Goal: Check status: Check status

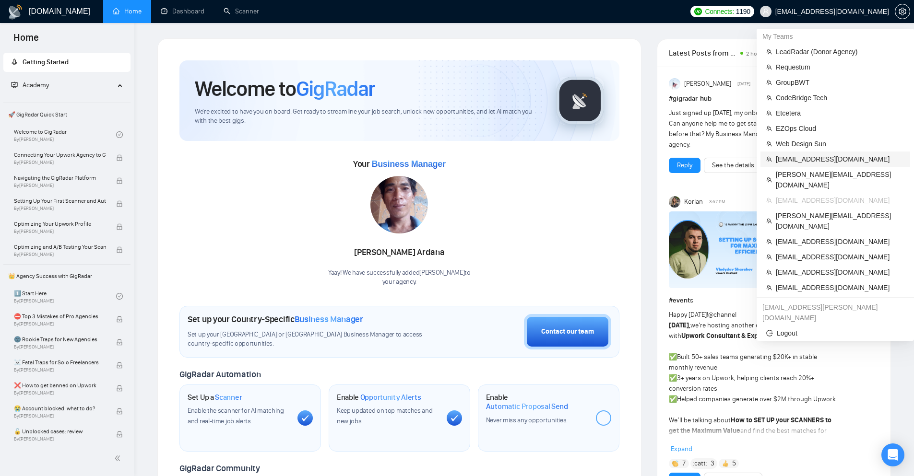
click at [796, 155] on span "[EMAIL_ADDRESS][DOMAIN_NAME]" at bounding box center [840, 159] width 129 height 11
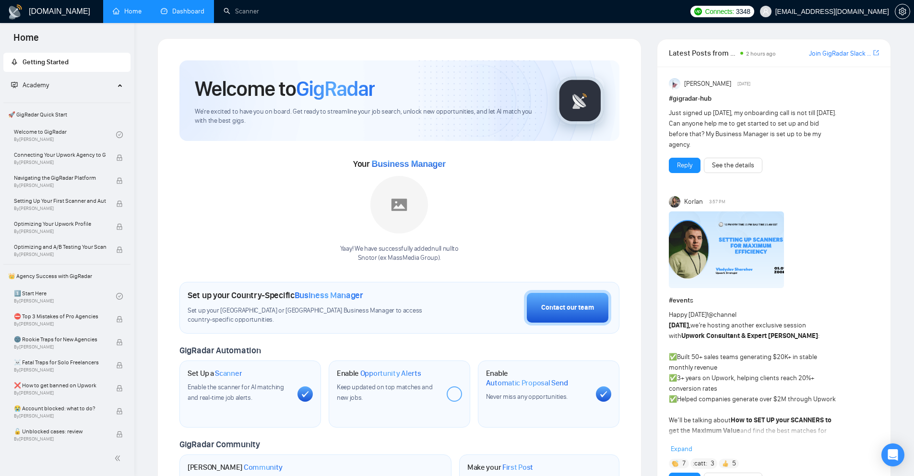
click at [189, 15] on link "Dashboard" at bounding box center [183, 11] width 44 height 8
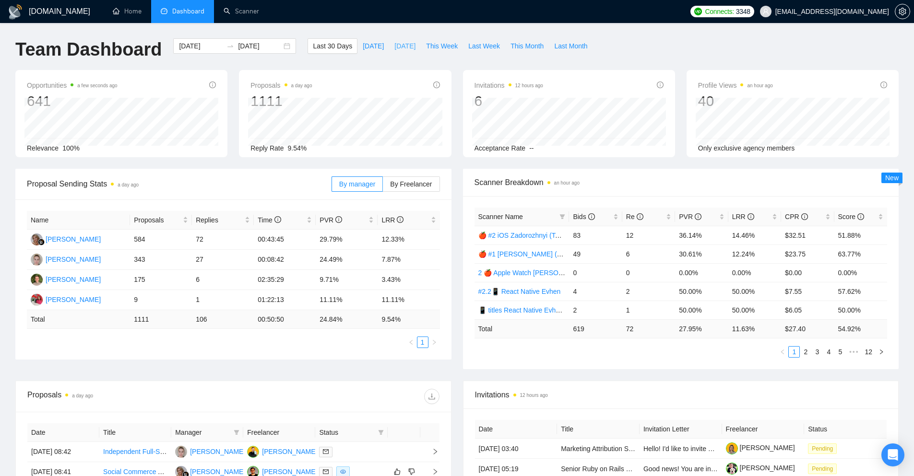
click at [394, 44] on span "[DATE]" at bounding box center [404, 46] width 21 height 11
type input "[DATE]"
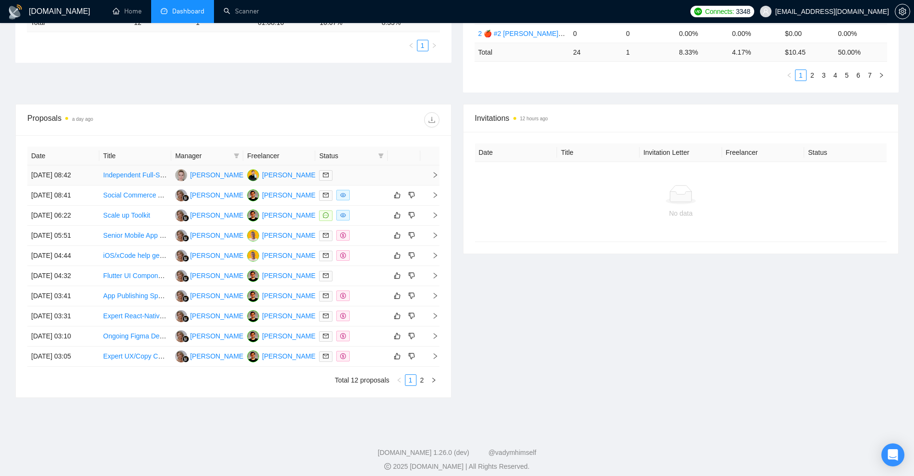
scroll to position [284, 0]
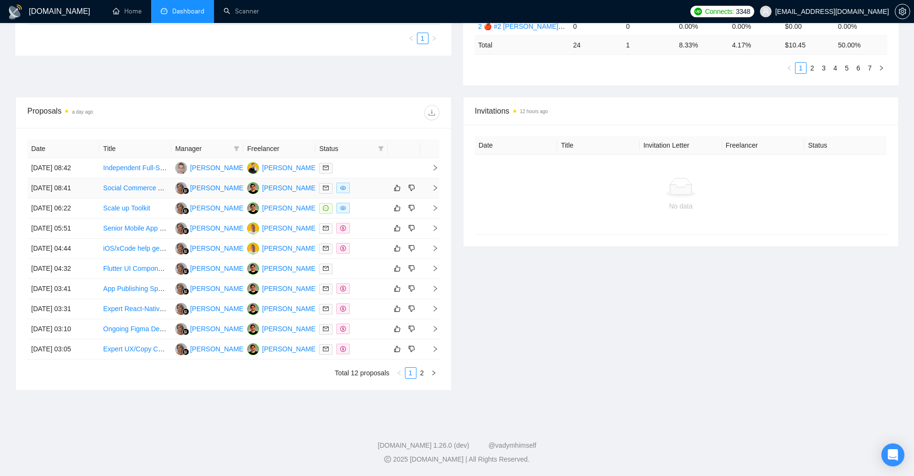
click at [370, 192] on div at bounding box center [351, 188] width 64 height 11
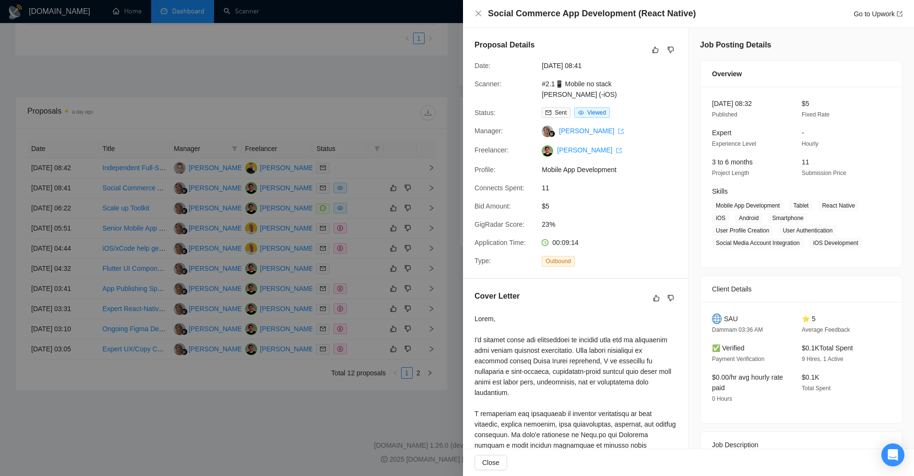
click at [364, 209] on div at bounding box center [457, 238] width 914 height 476
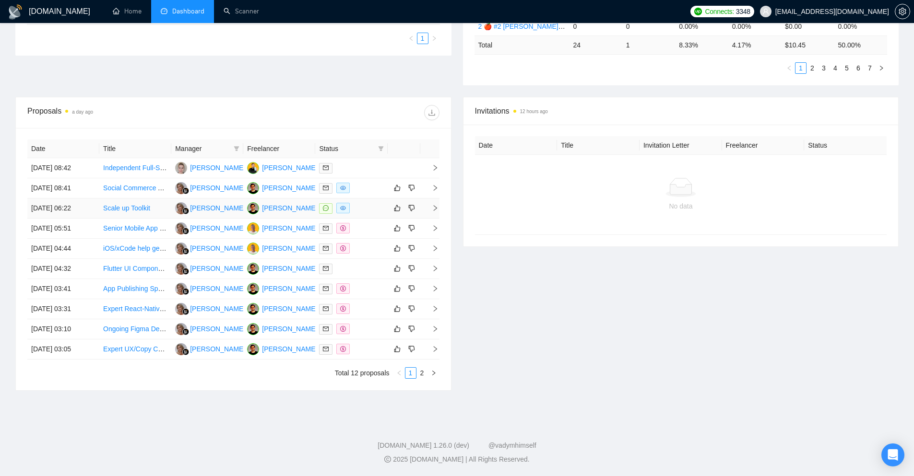
click at [364, 214] on div at bounding box center [351, 208] width 64 height 11
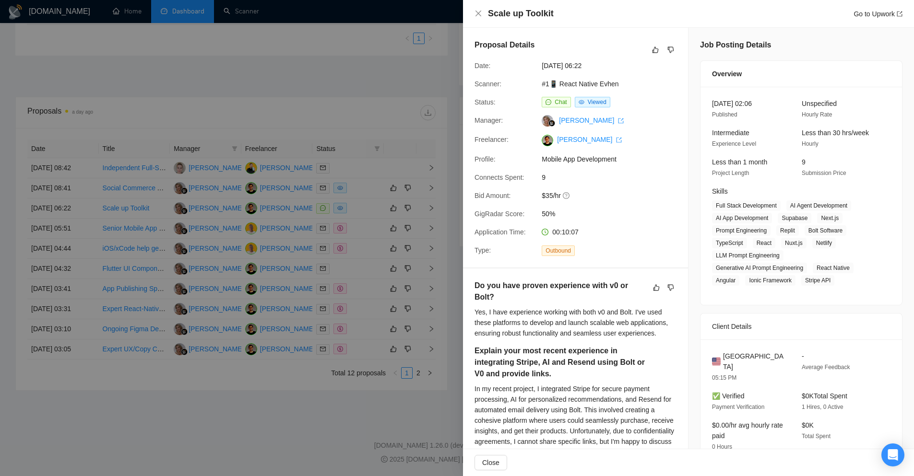
click at [364, 232] on div at bounding box center [457, 238] width 914 height 476
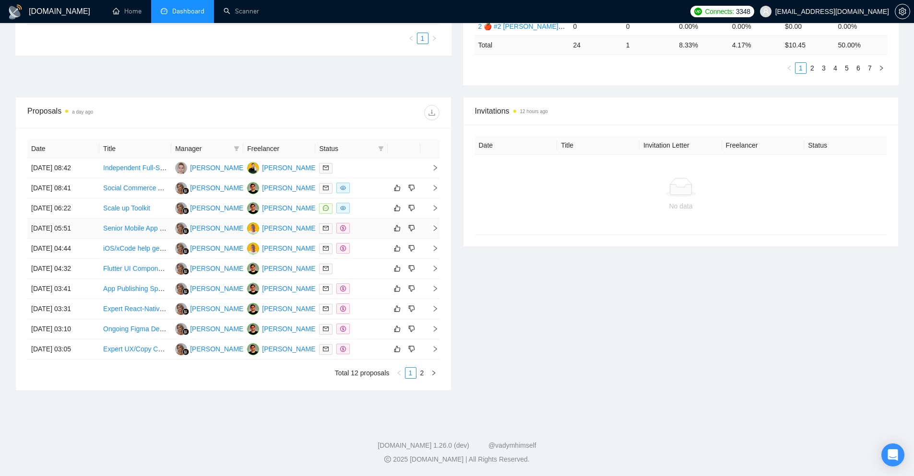
click at [368, 236] on td at bounding box center [351, 229] width 72 height 20
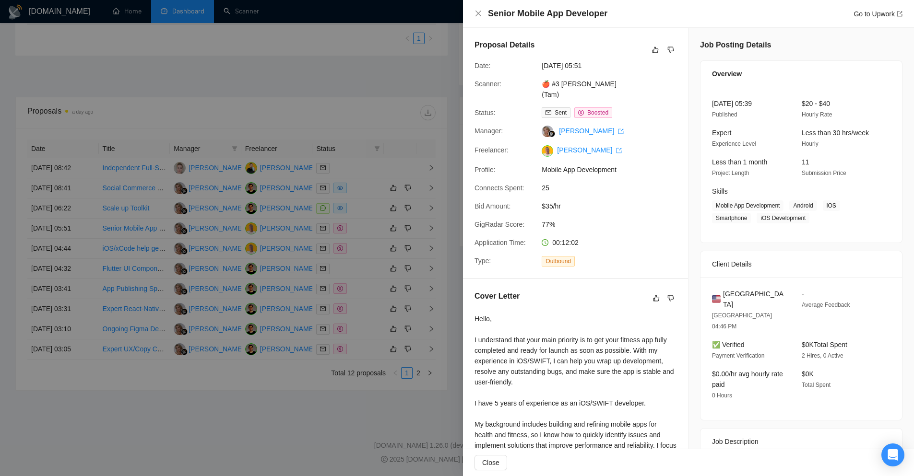
click at [365, 249] on div at bounding box center [457, 238] width 914 height 476
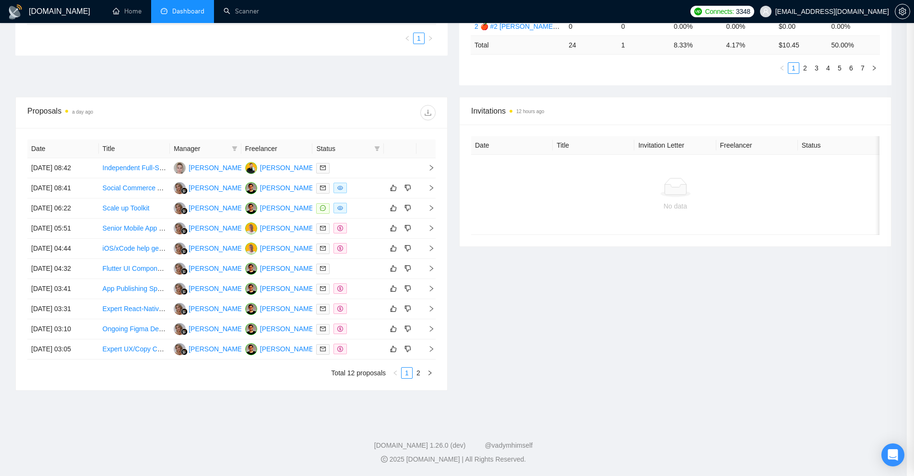
click at [364, 252] on div at bounding box center [348, 248] width 64 height 11
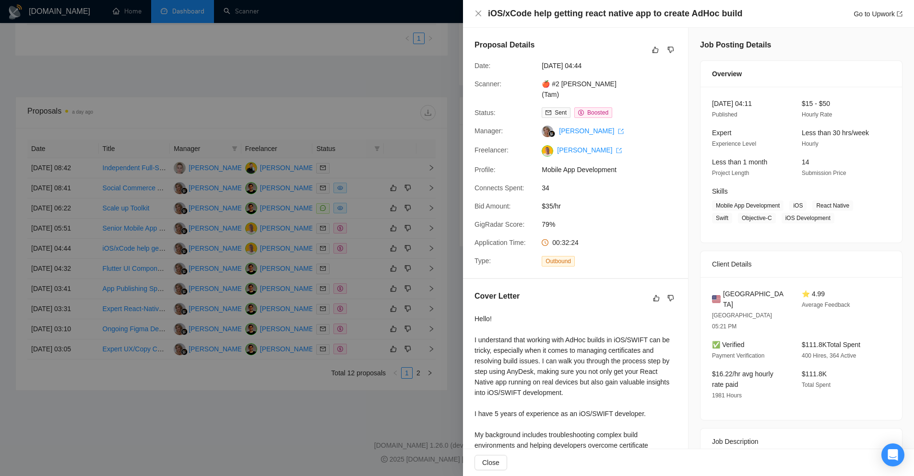
click at [363, 269] on div at bounding box center [457, 238] width 914 height 476
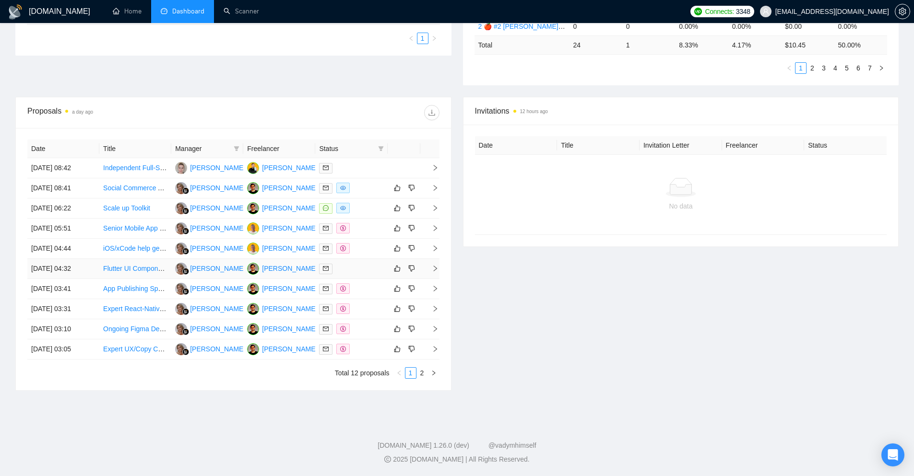
click at [363, 270] on div at bounding box center [351, 268] width 64 height 11
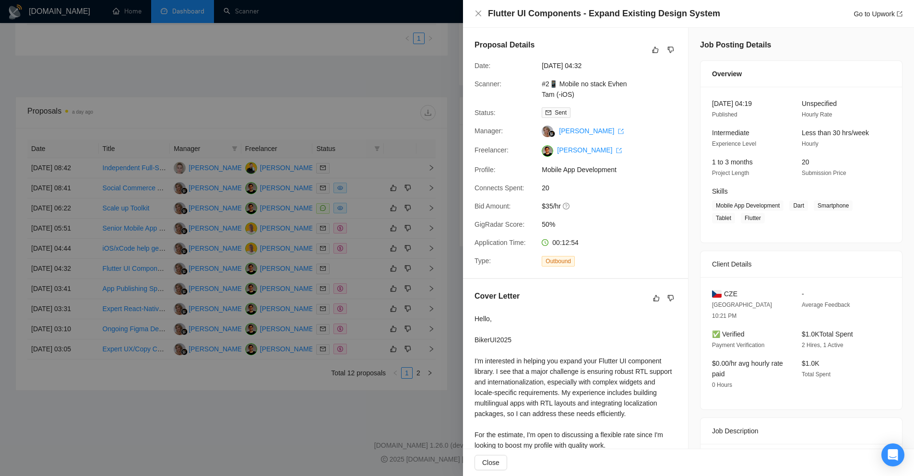
click at [362, 286] on div at bounding box center [457, 238] width 914 height 476
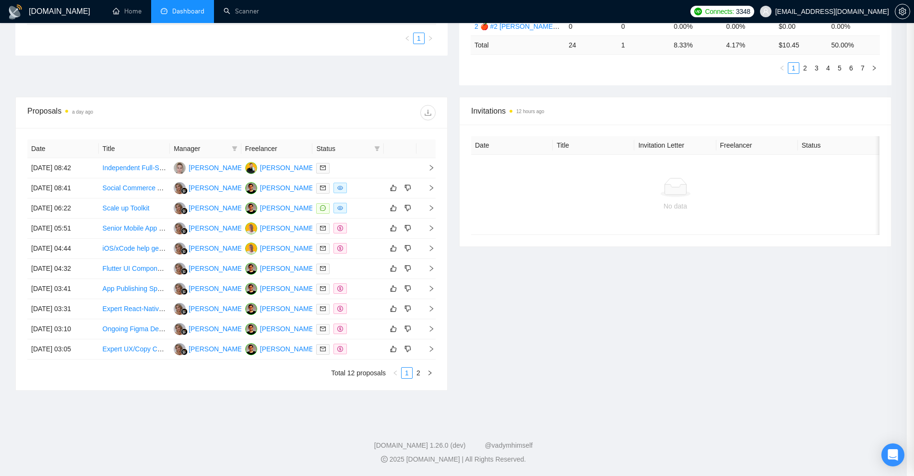
click at [362, 292] on div at bounding box center [348, 289] width 64 height 11
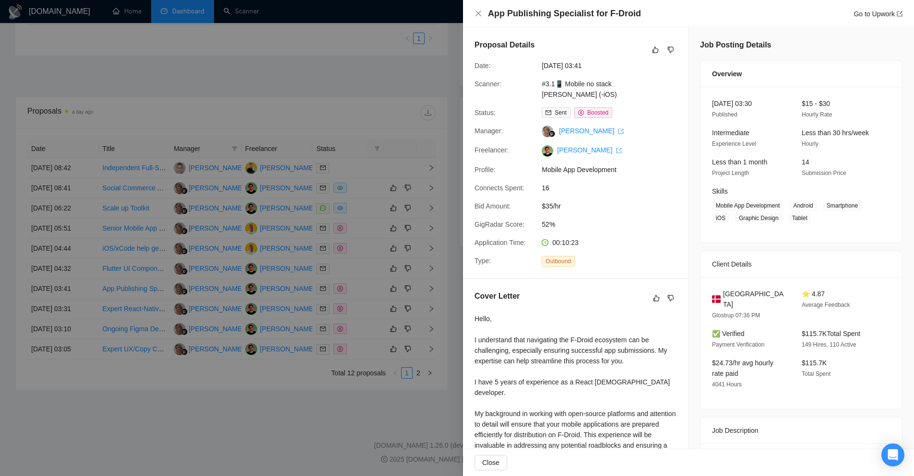
click at [363, 307] on div at bounding box center [457, 238] width 914 height 476
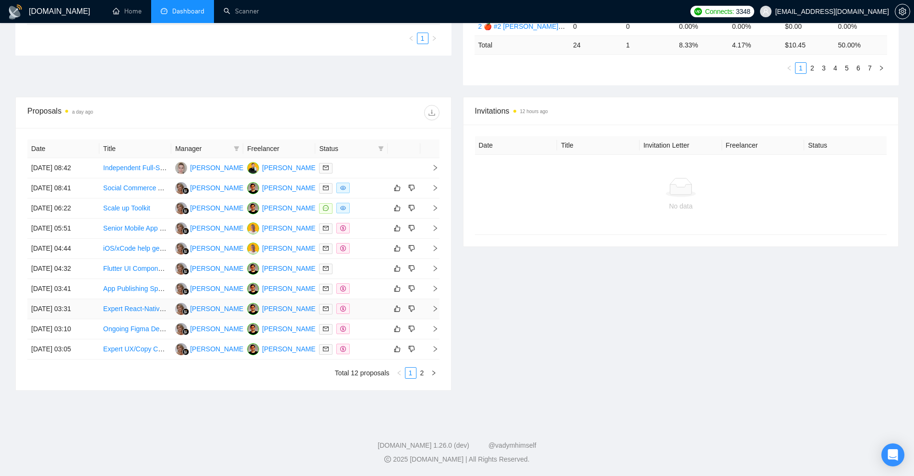
click at [369, 309] on div at bounding box center [351, 309] width 64 height 11
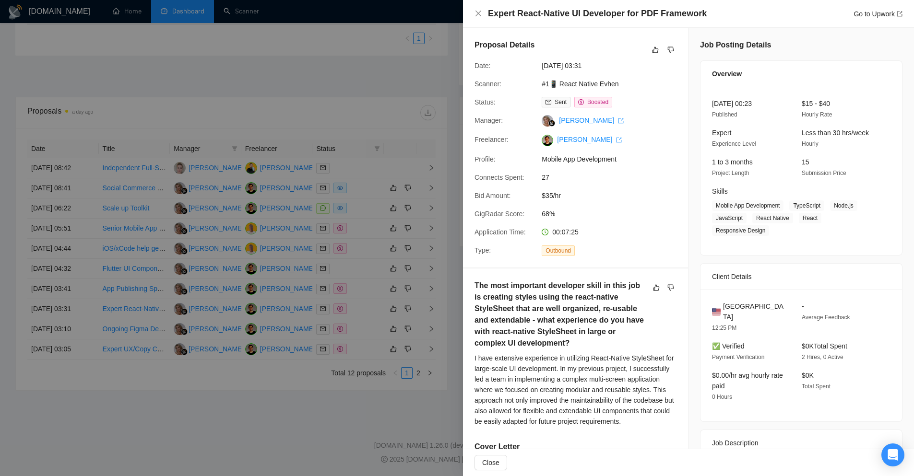
click at [380, 330] on div at bounding box center [457, 238] width 914 height 476
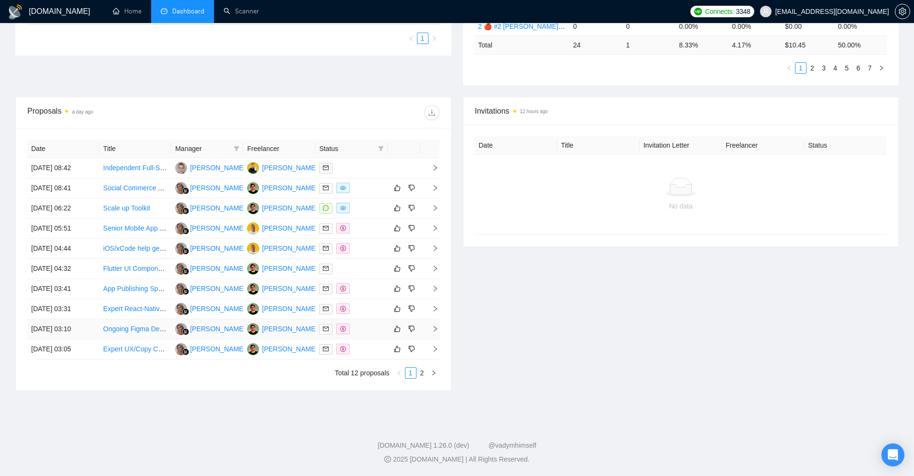
click at [374, 331] on div at bounding box center [351, 329] width 64 height 11
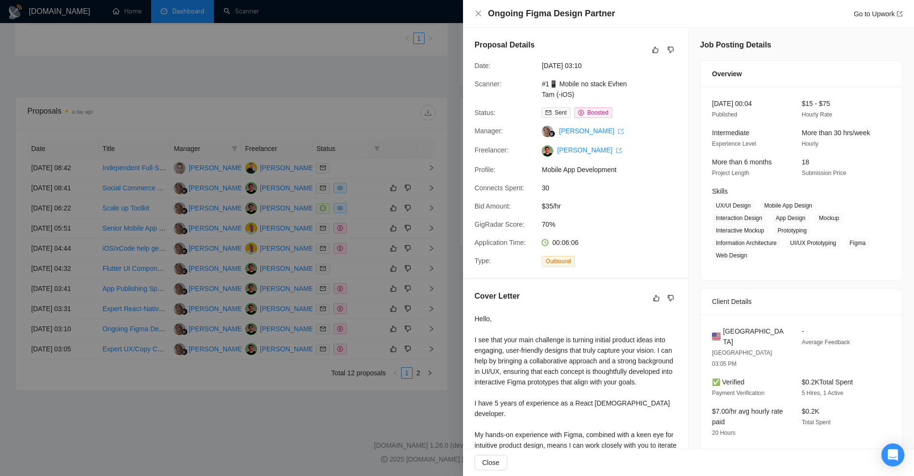
click at [373, 349] on div at bounding box center [457, 238] width 914 height 476
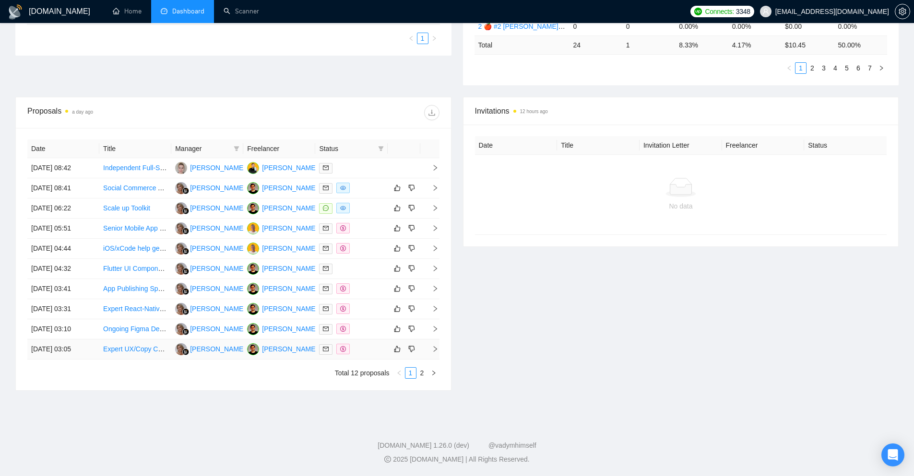
click at [366, 344] on td at bounding box center [351, 350] width 72 height 20
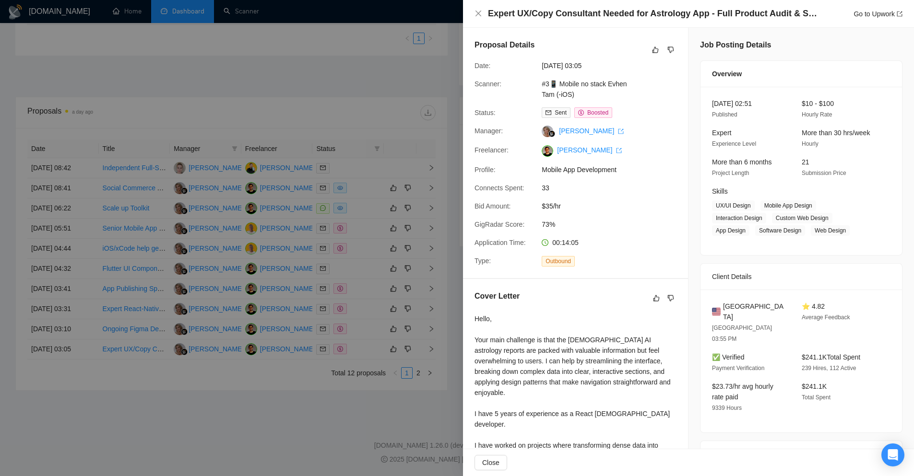
click at [377, 404] on div at bounding box center [457, 238] width 914 height 476
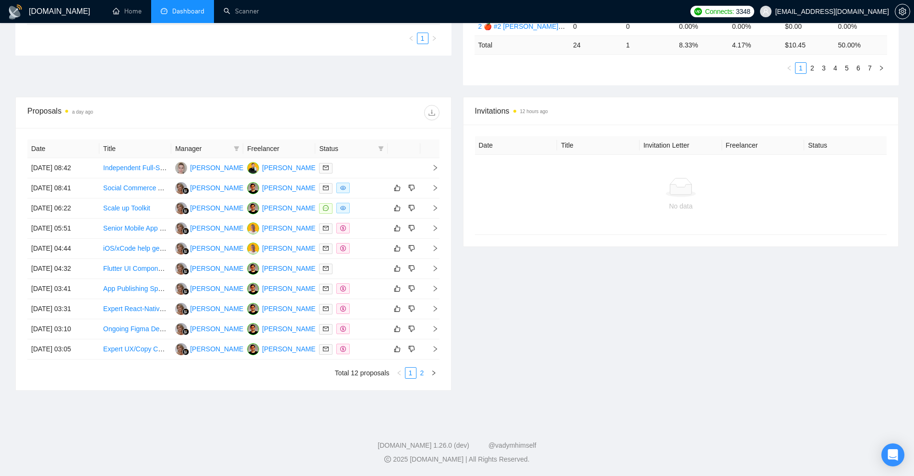
click at [417, 373] on link "2" at bounding box center [422, 373] width 11 height 11
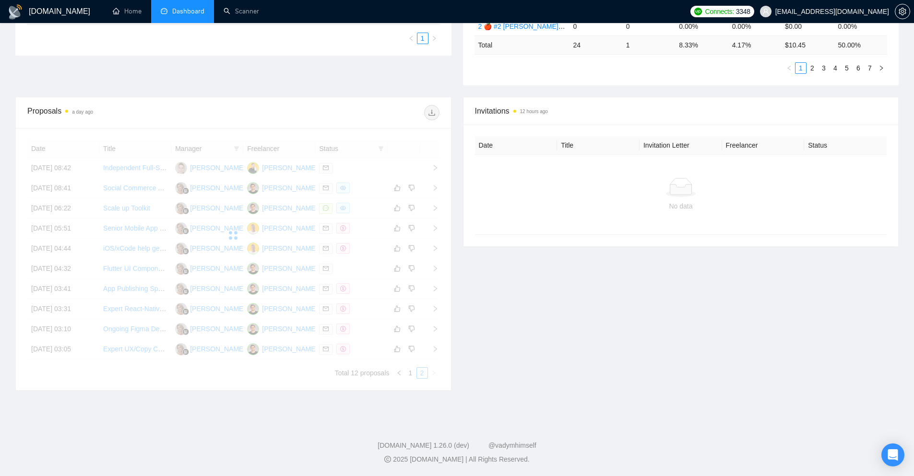
scroll to position [140, 0]
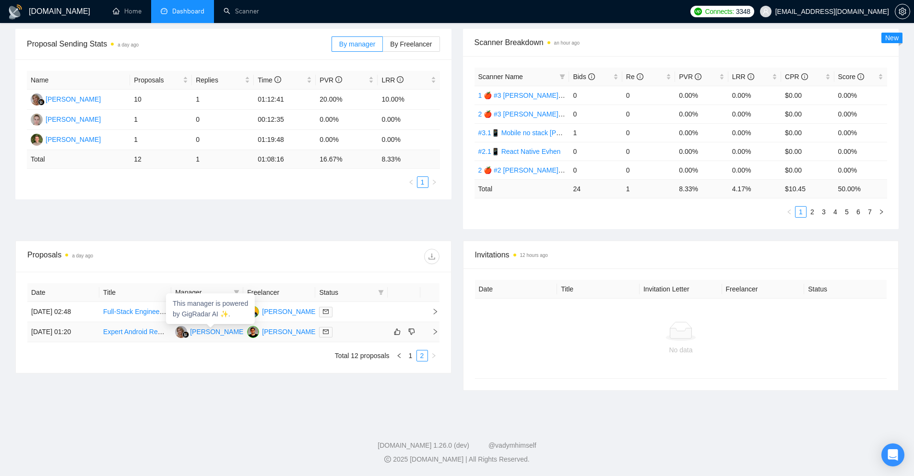
click at [212, 332] on div "[PERSON_NAME]" at bounding box center [217, 332] width 55 height 11
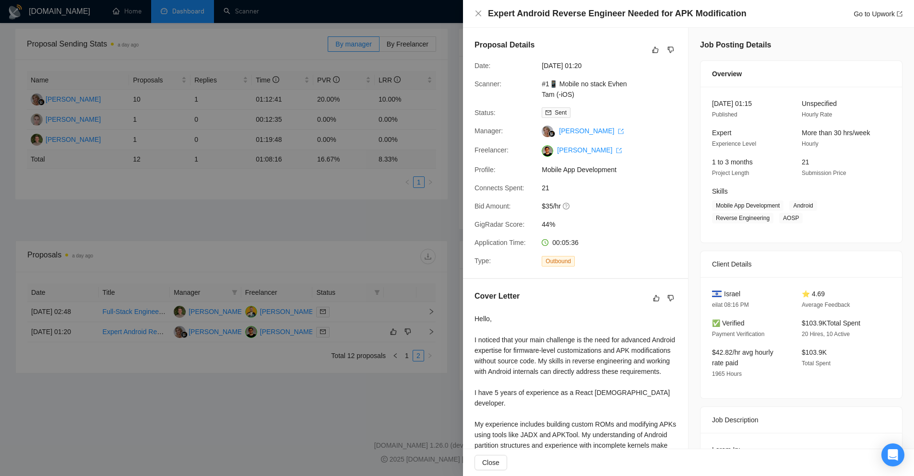
click at [364, 331] on div at bounding box center [457, 238] width 914 height 476
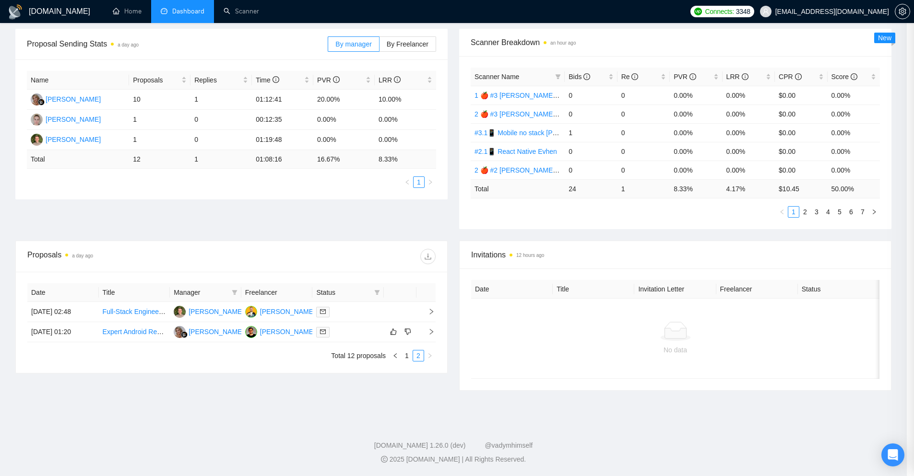
click at [360, 337] on div at bounding box center [348, 332] width 64 height 11
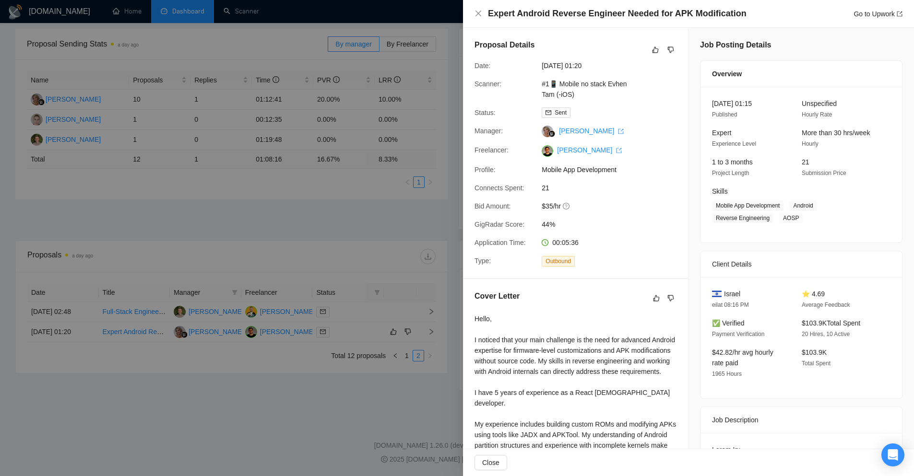
click at [312, 382] on div at bounding box center [457, 238] width 914 height 476
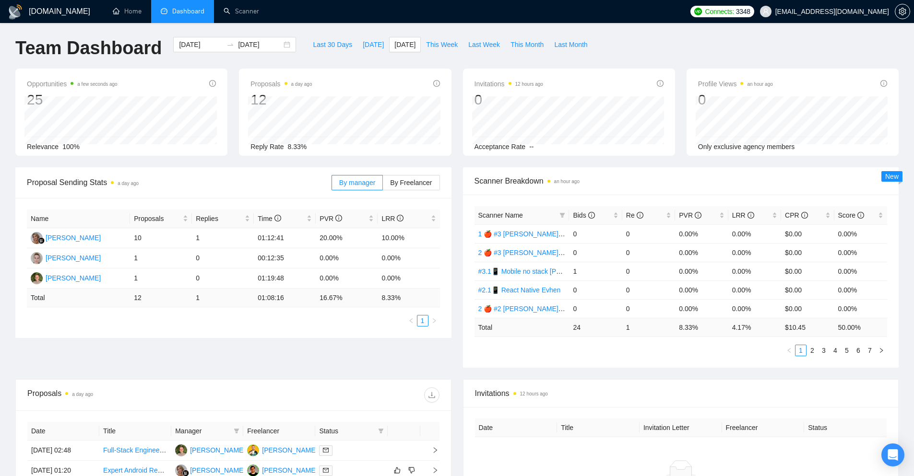
scroll to position [0, 0]
